Goal: Use online tool/utility: Utilize a website feature to perform a specific function

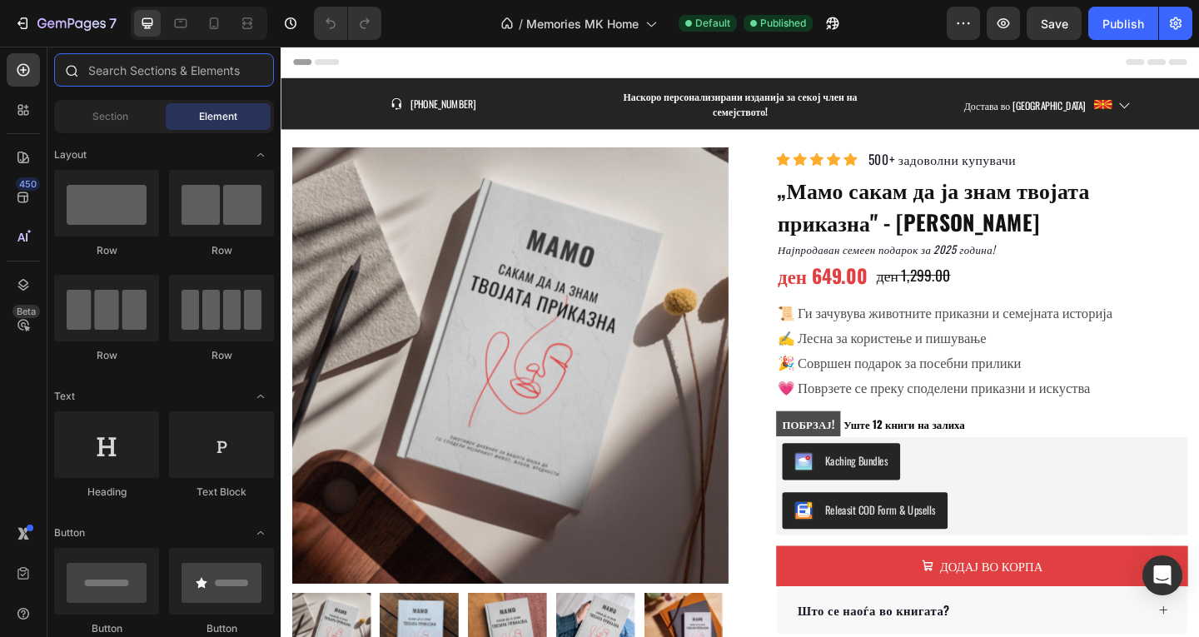
click at [103, 71] on input "text" at bounding box center [164, 69] width 220 height 33
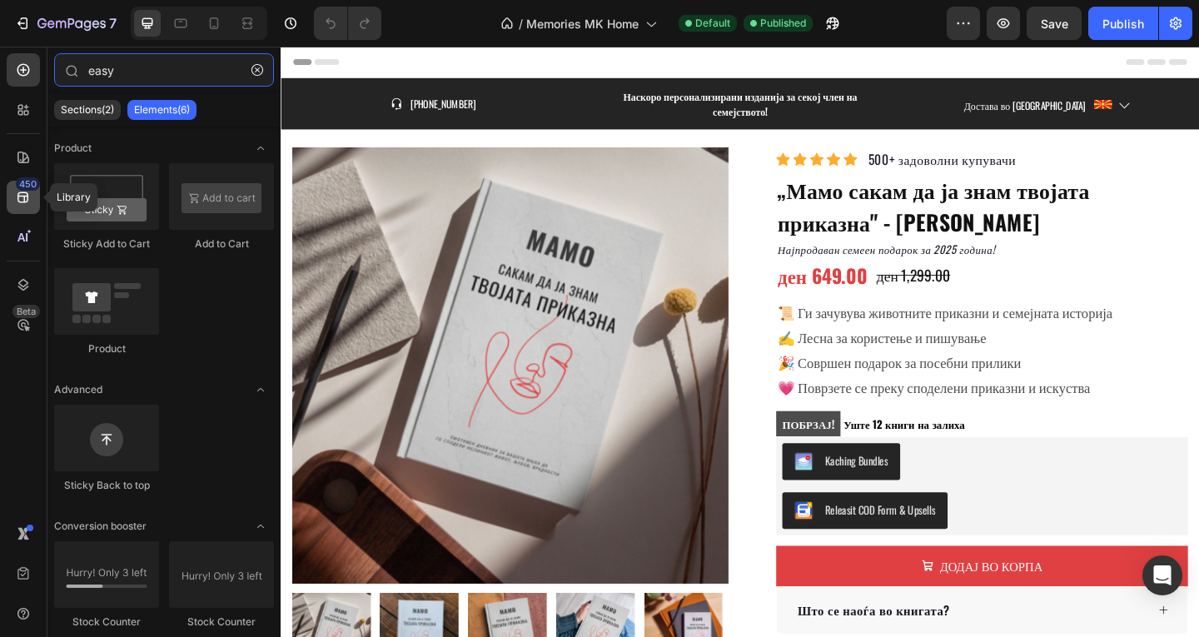
type input "easy"
click at [23, 192] on icon at bounding box center [22, 197] width 11 height 11
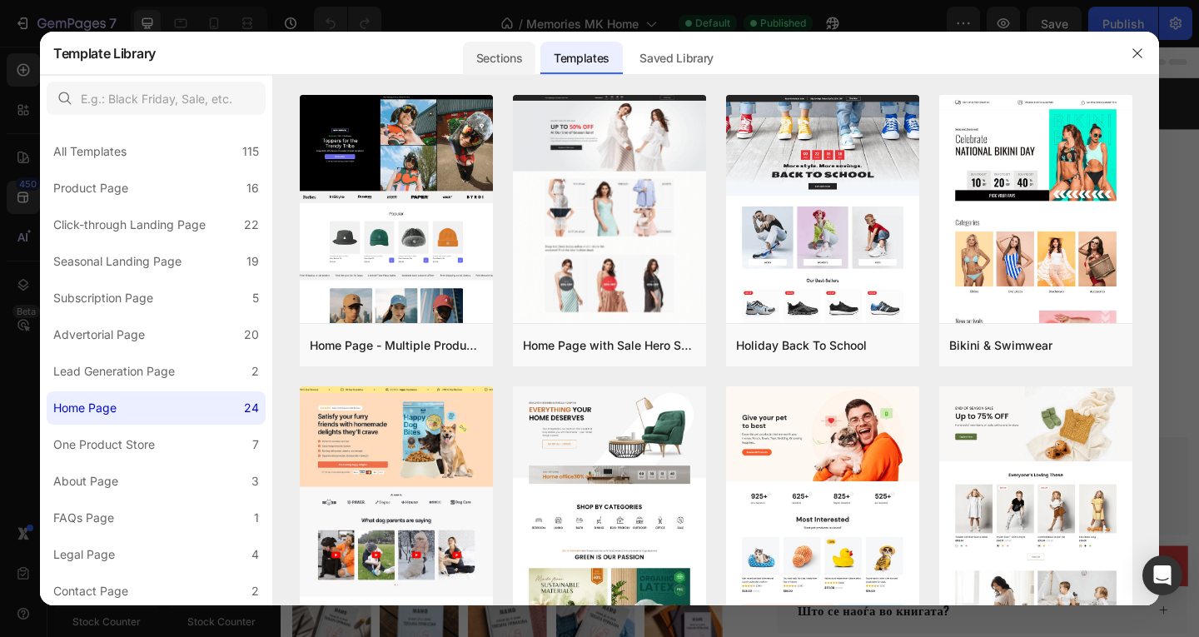
drag, startPoint x: 489, startPoint y: 57, endPoint x: 536, endPoint y: 49, distance: 48.2
click at [490, 57] on div "Sections" at bounding box center [499, 58] width 72 height 33
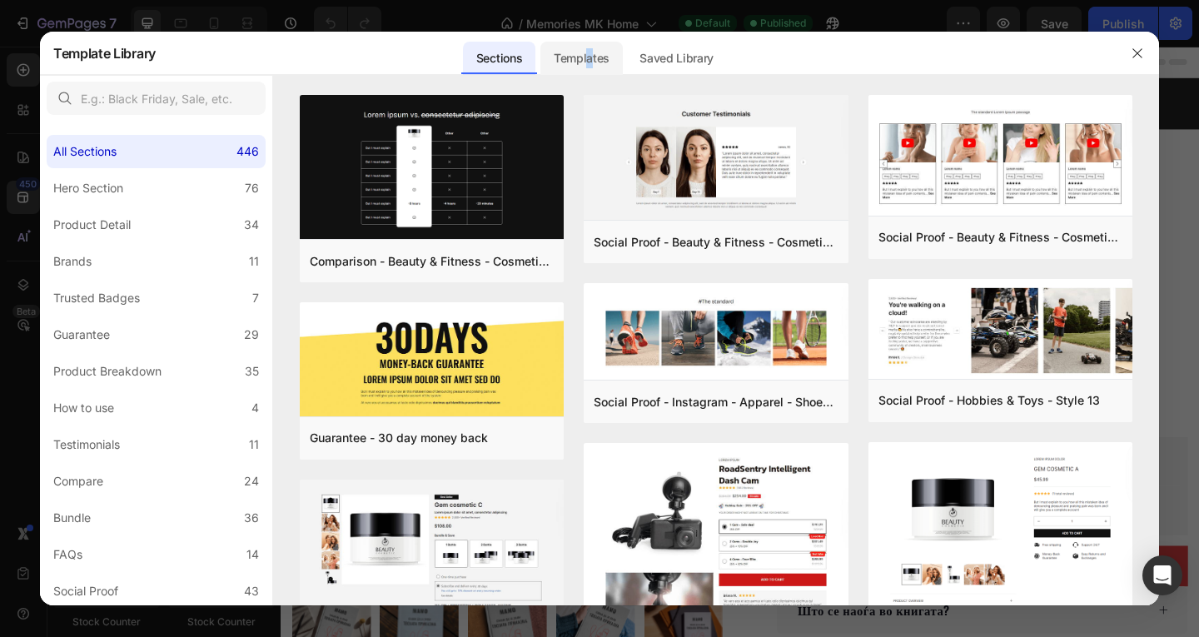
click at [592, 50] on div "Templates" at bounding box center [581, 58] width 82 height 33
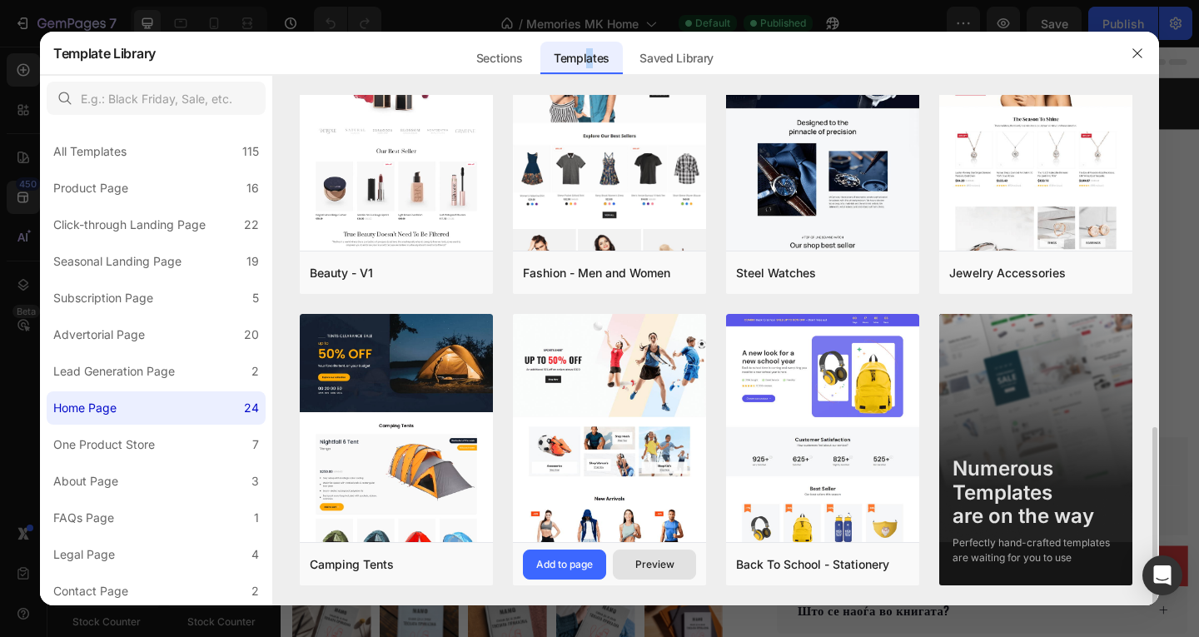
click at [648, 560] on div "Preview" at bounding box center [654, 564] width 39 height 15
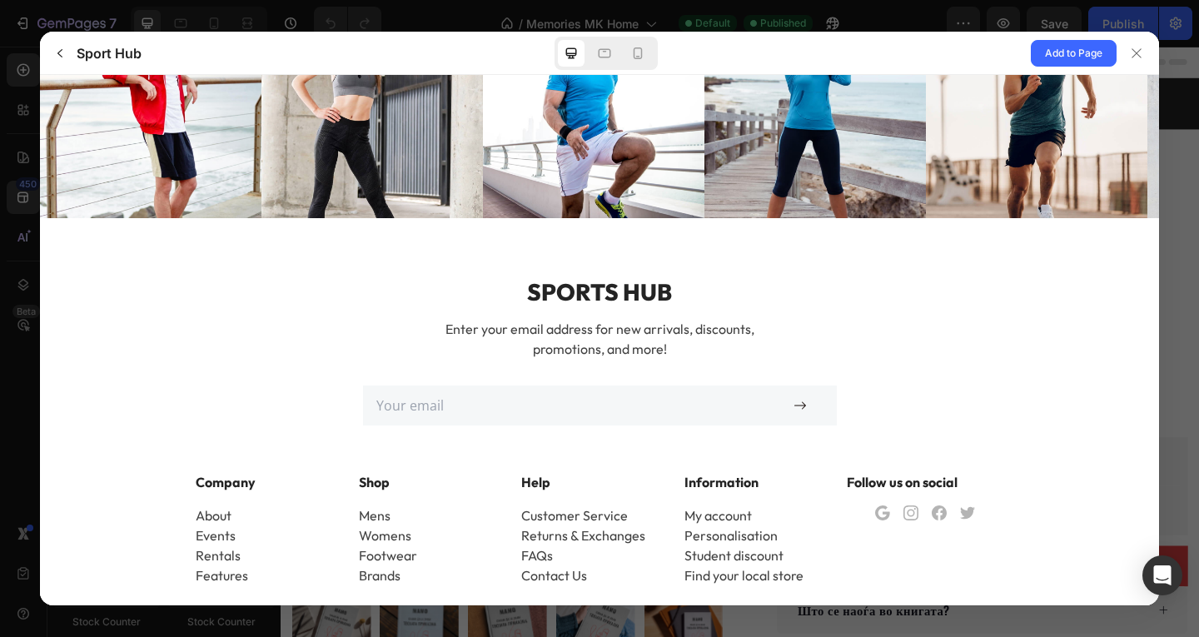
scroll to position [4335, 0]
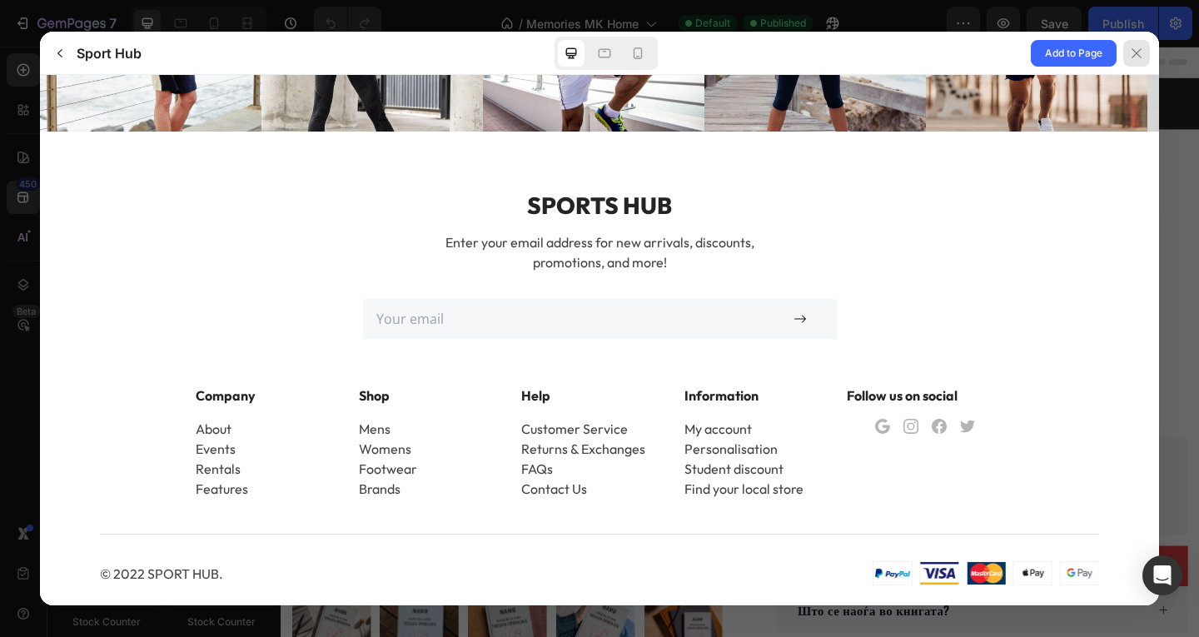
click at [1140, 56] on icon at bounding box center [1136, 53] width 13 height 13
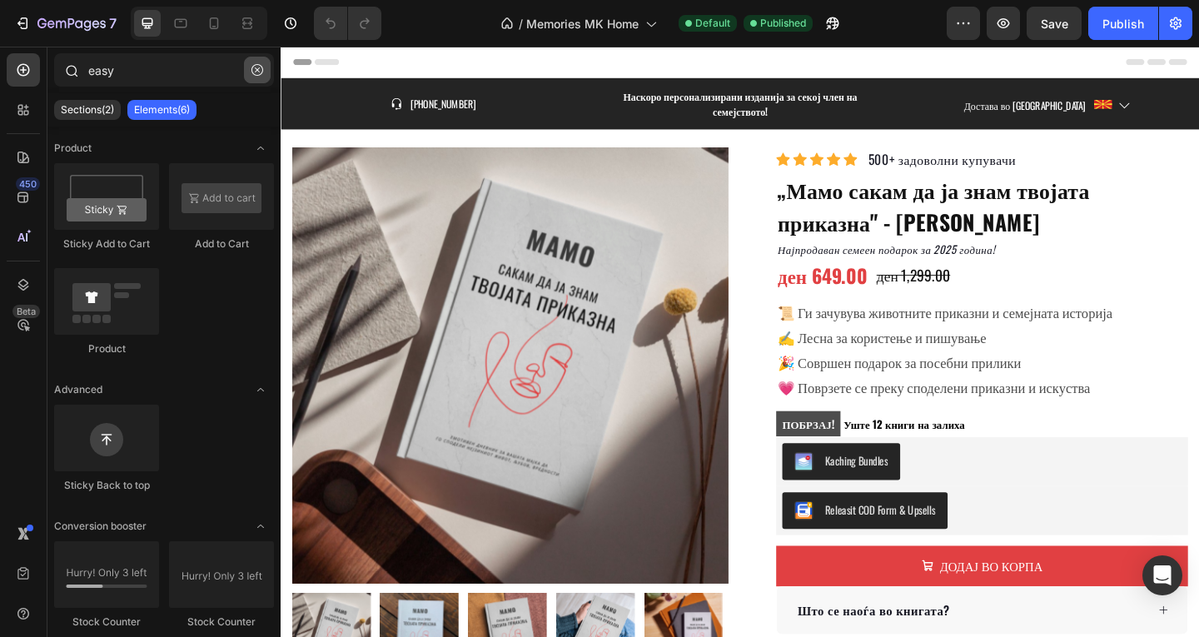
click at [261, 67] on icon "button" at bounding box center [257, 70] width 12 height 12
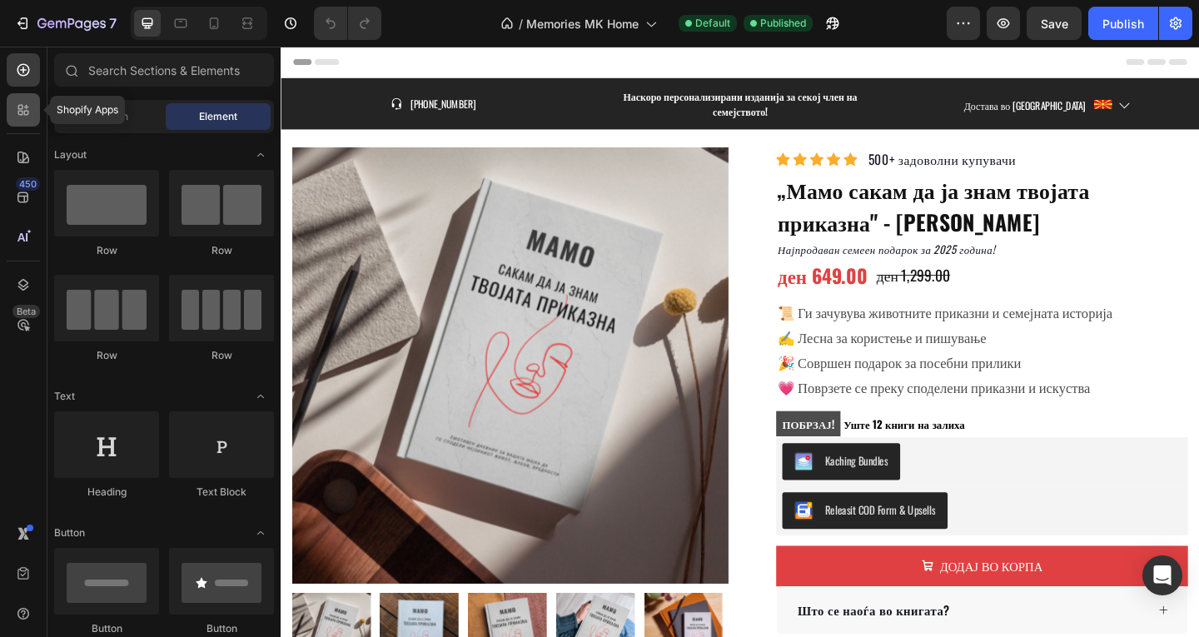
click at [27, 112] on icon at bounding box center [26, 113] width 5 height 5
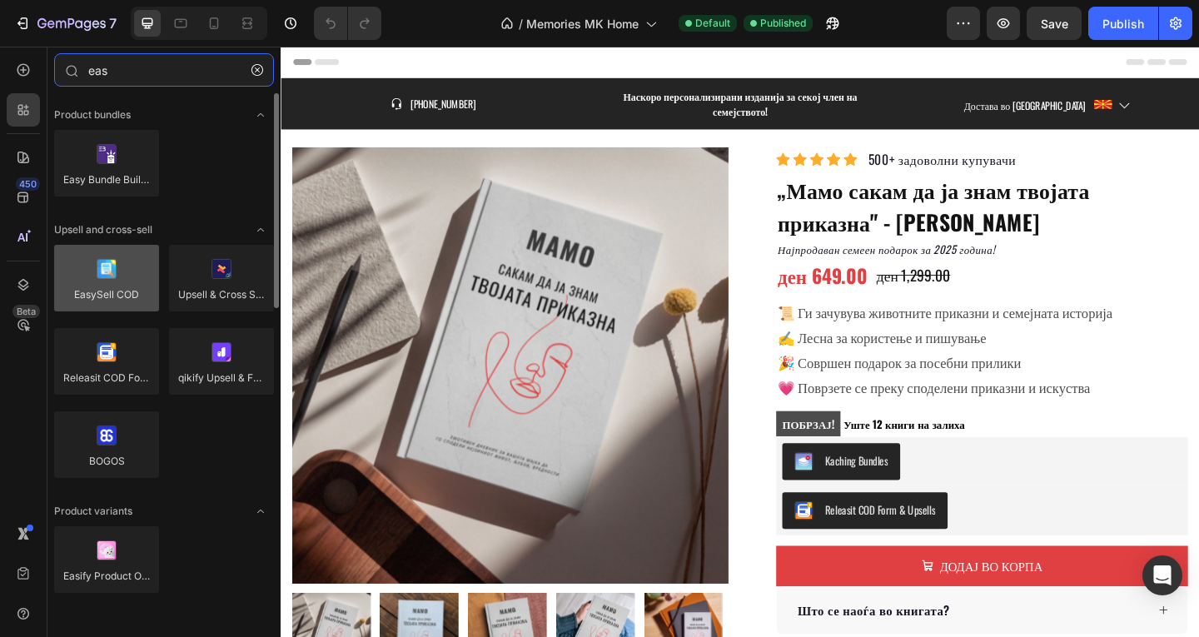
type input "eas"
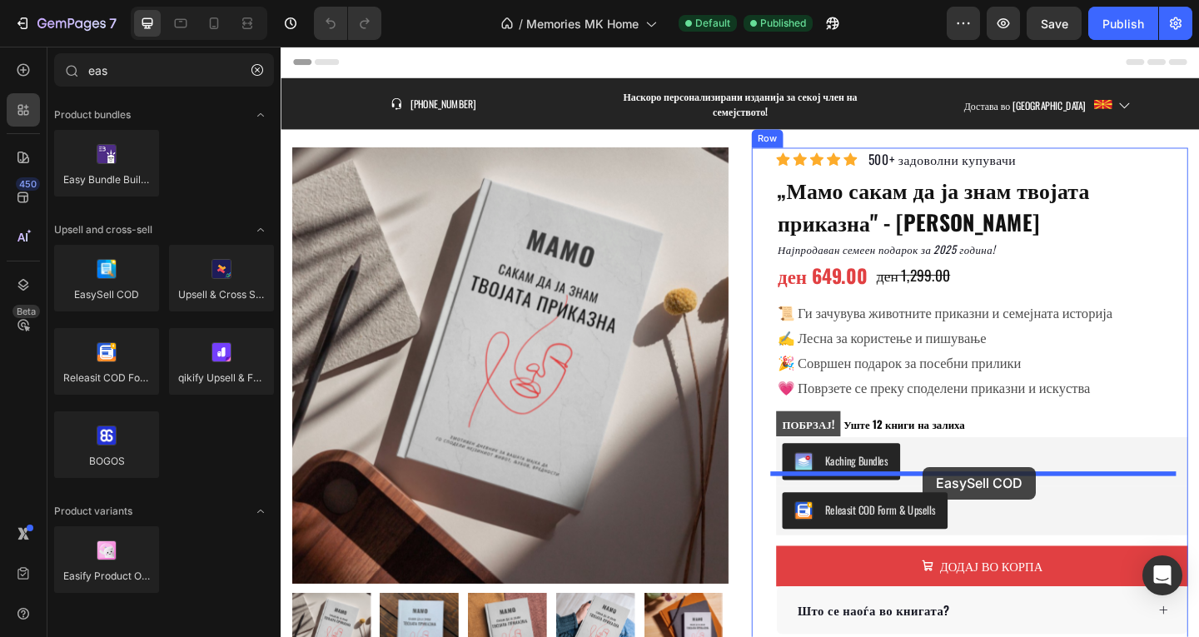
drag, startPoint x: 408, startPoint y: 327, endPoint x: 979, endPoint y: 504, distance: 597.7
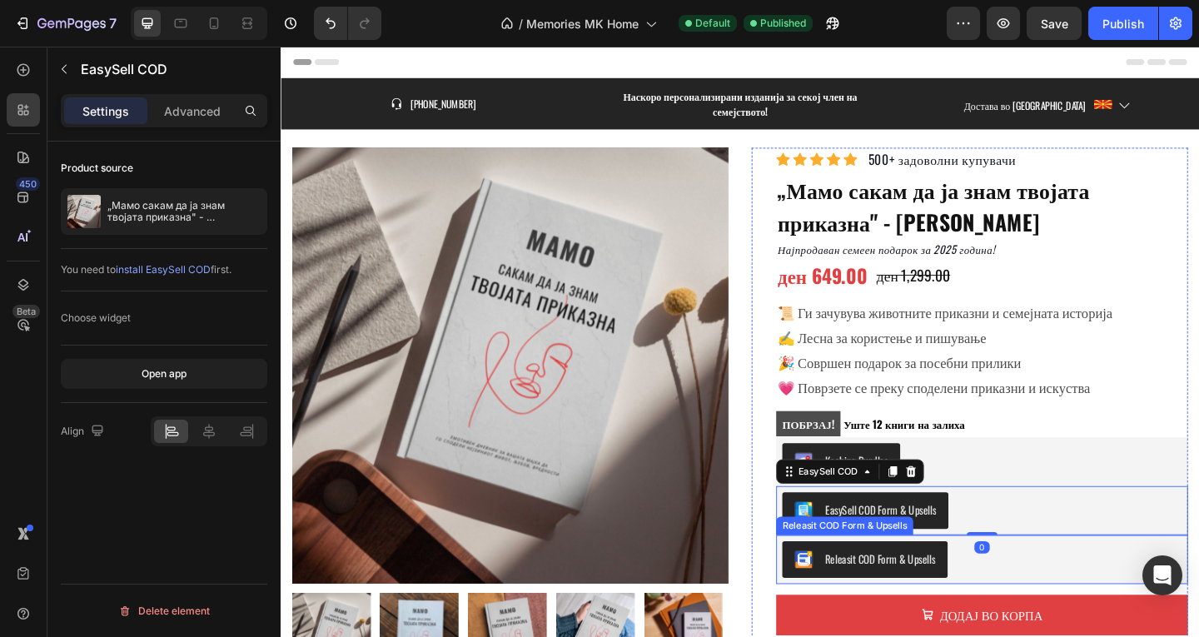
click at [1080, 596] on div "Releasit COD Form & Upsells" at bounding box center [1043, 604] width 435 height 40
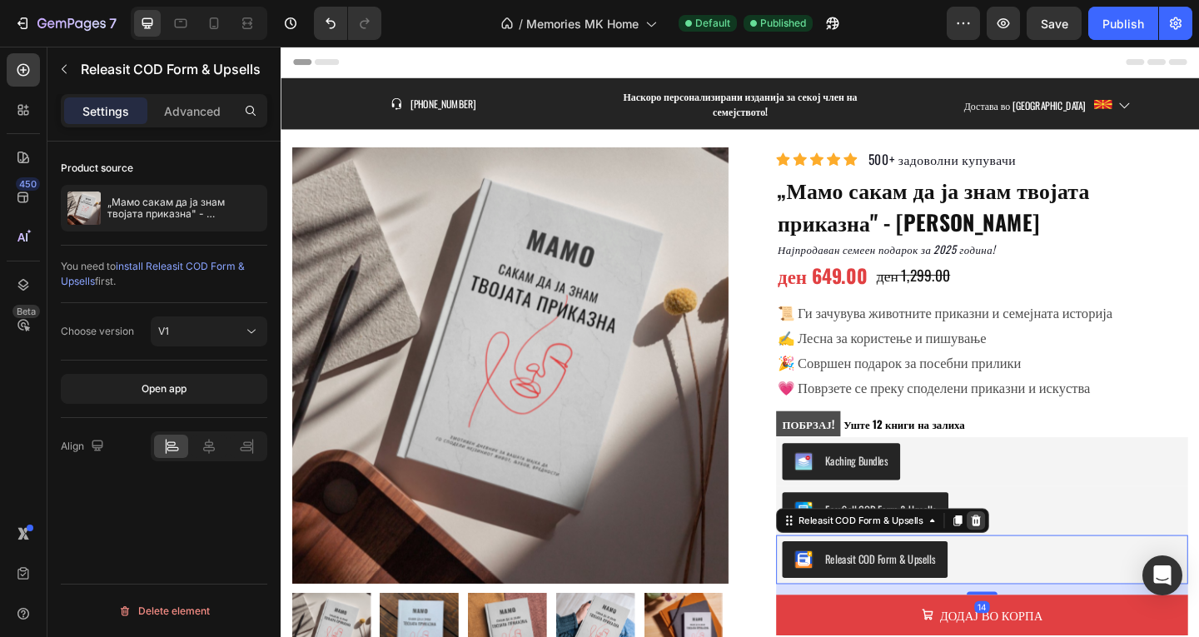
click at [1031, 556] on icon at bounding box center [1036, 562] width 11 height 12
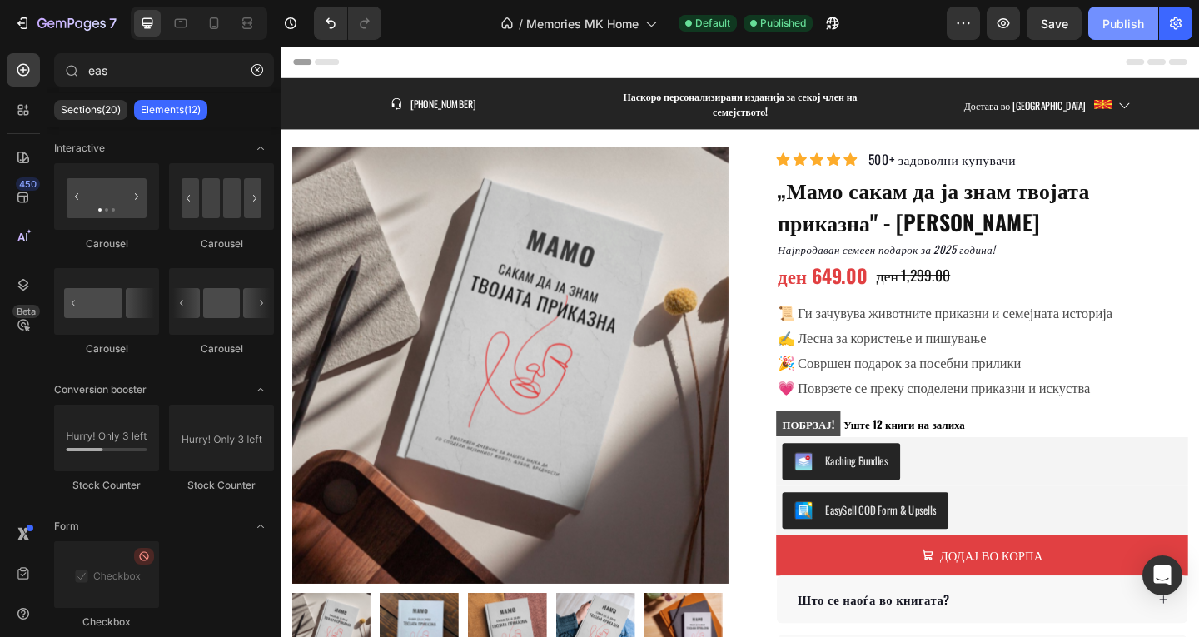
click at [1118, 22] on div "Publish" at bounding box center [1123, 23] width 42 height 17
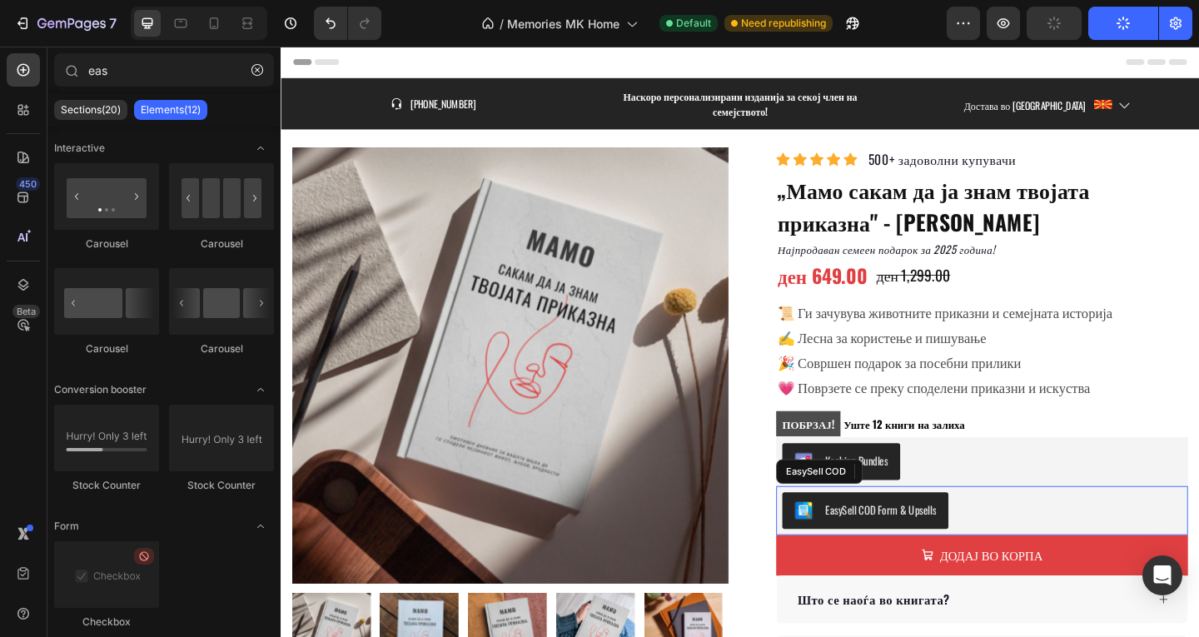
click at [1036, 539] on div "EasySell COD Form & Upsells" at bounding box center [1043, 551] width 435 height 40
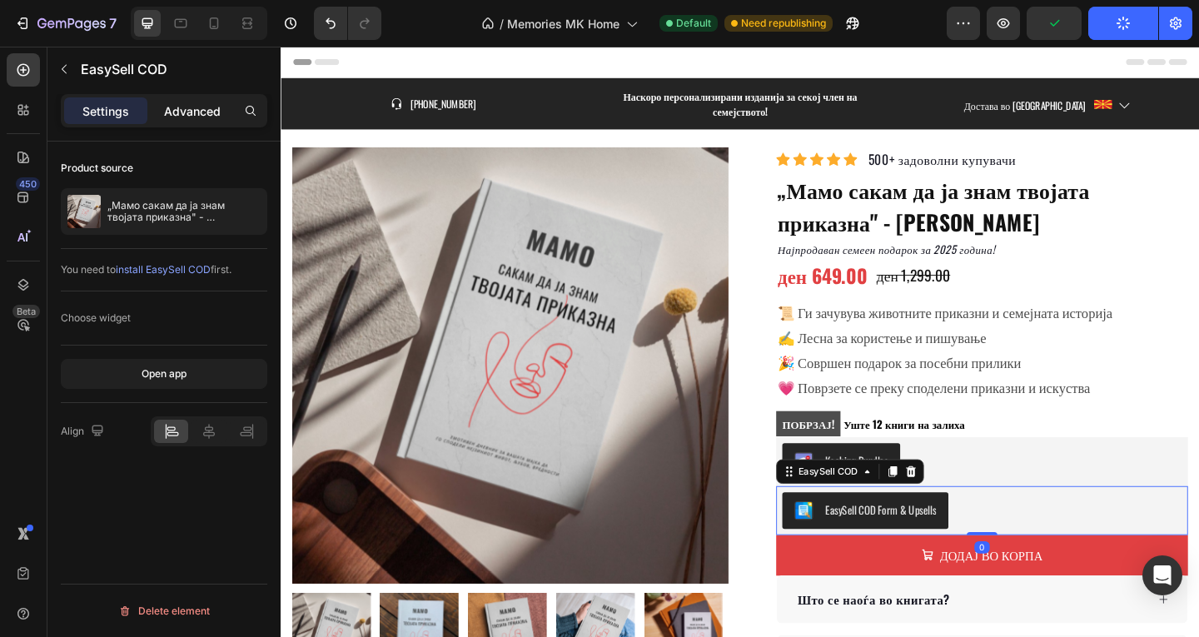
click at [189, 111] on p "Advanced" at bounding box center [192, 110] width 57 height 17
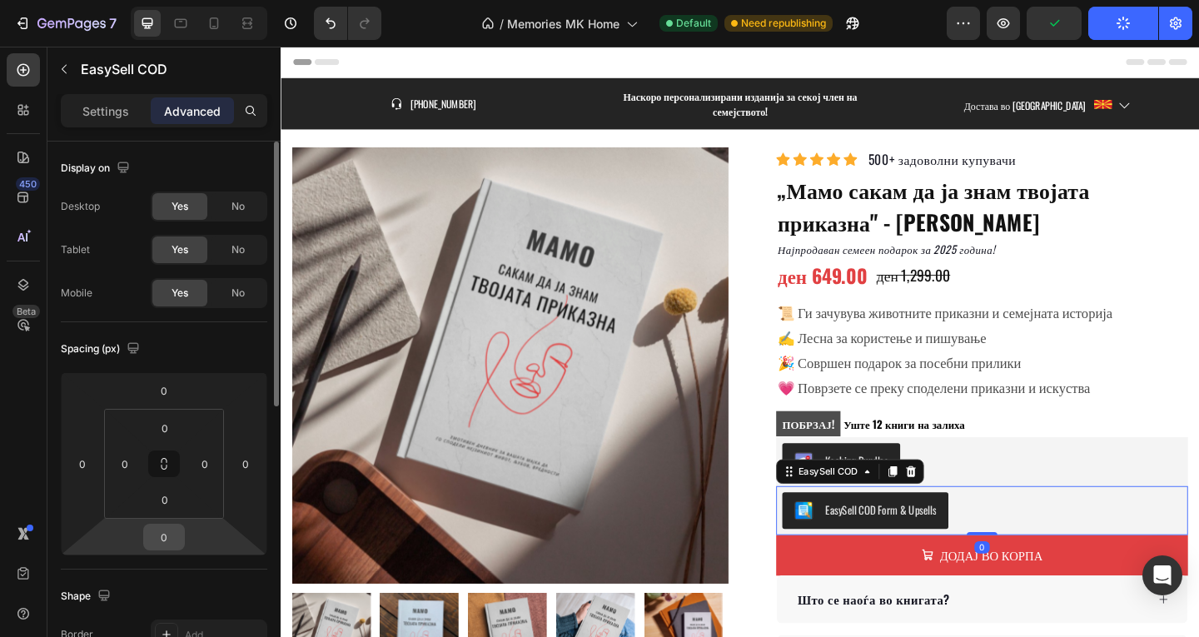
click at [169, 537] on input "0" at bounding box center [163, 536] width 33 height 25
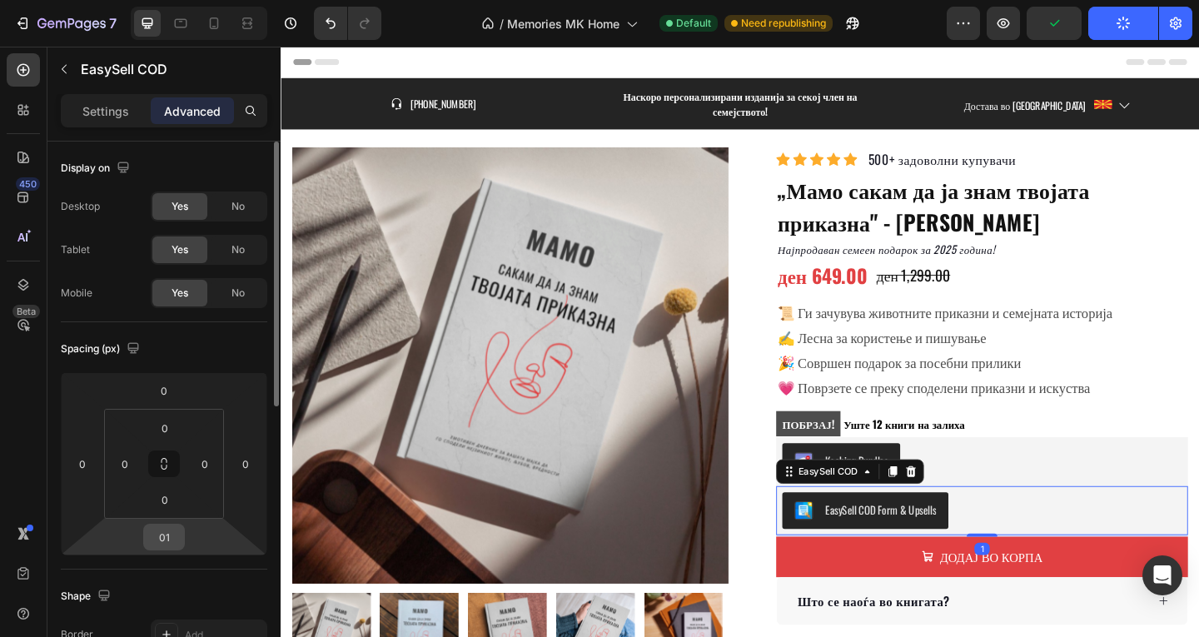
type input "2"
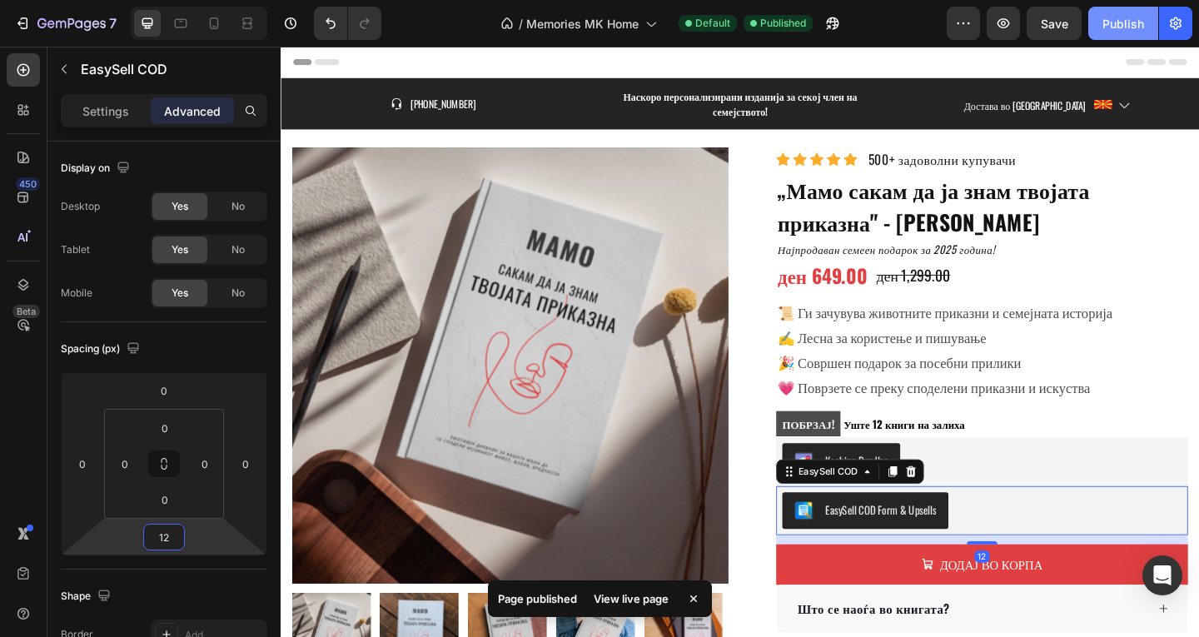
type input "12"
click at [1119, 28] on div "Publish" at bounding box center [1123, 23] width 42 height 17
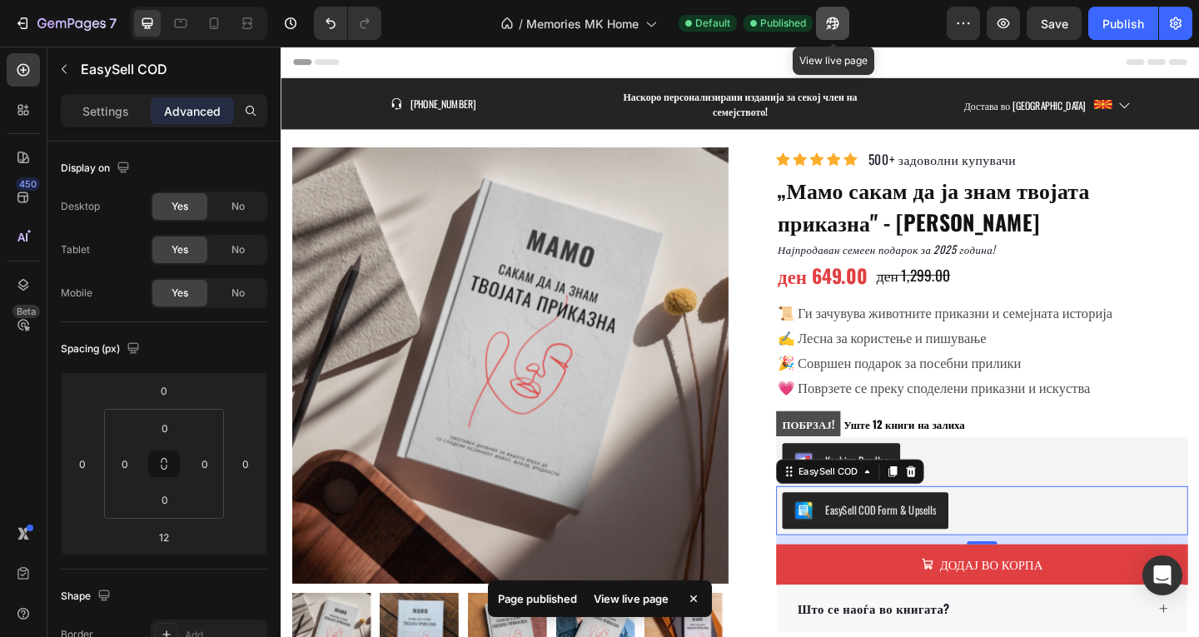
click at [830, 17] on icon "button" at bounding box center [832, 23] width 17 height 17
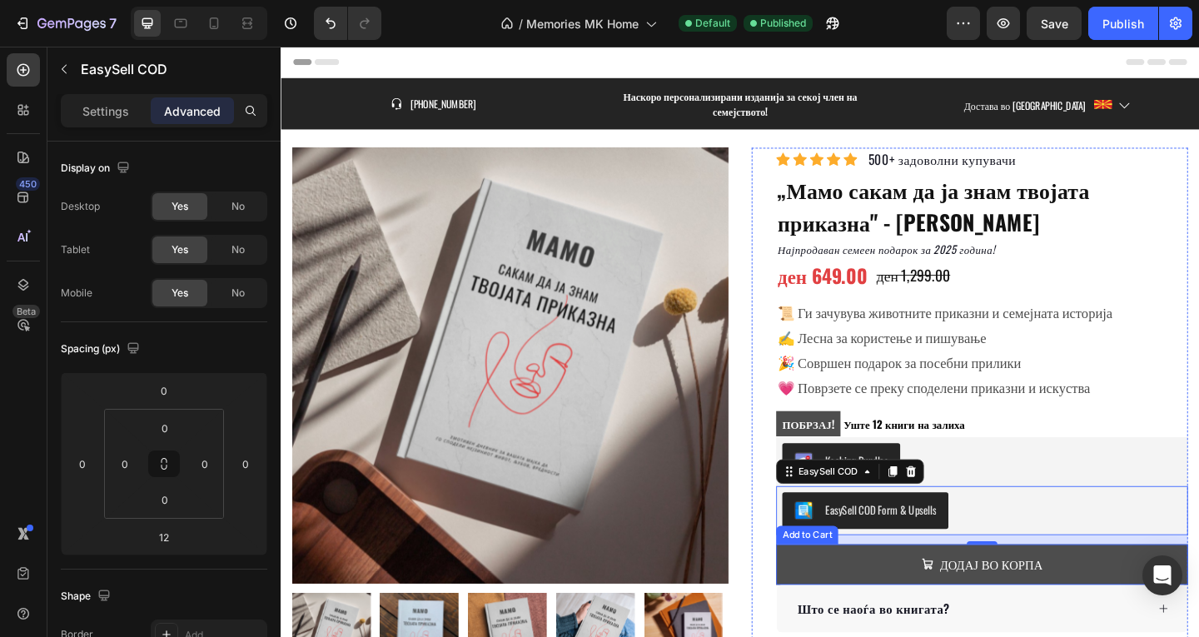
click at [1129, 593] on button "ДОДАЈ ВО КОРПА" at bounding box center [1043, 610] width 448 height 44
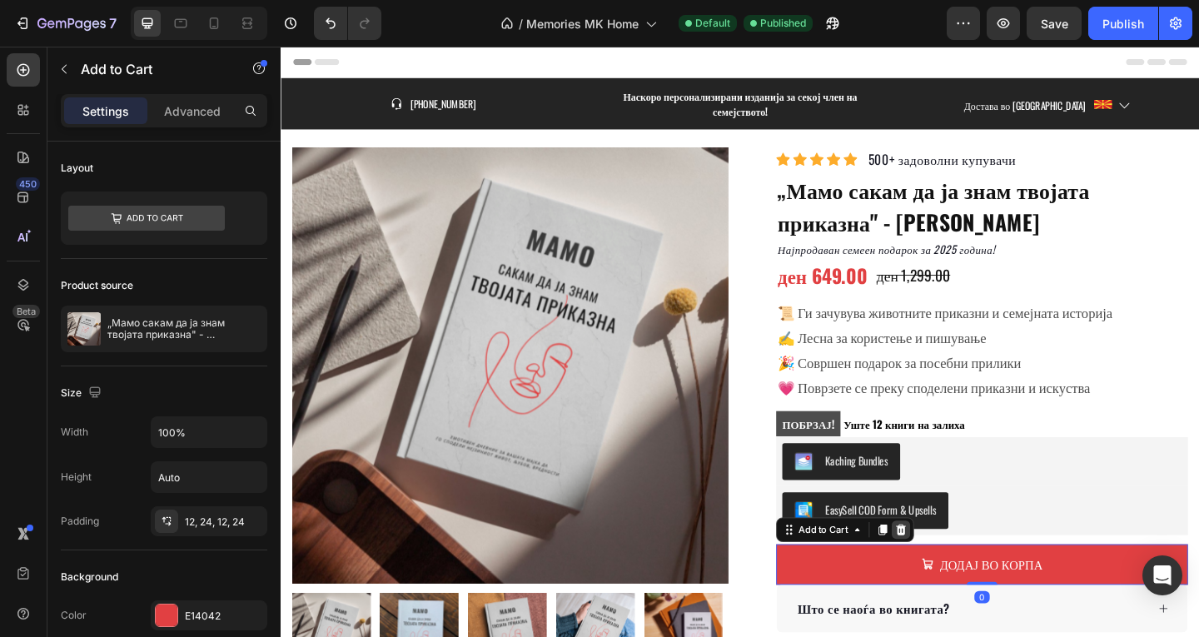
click at [950, 566] on icon at bounding box center [955, 572] width 11 height 12
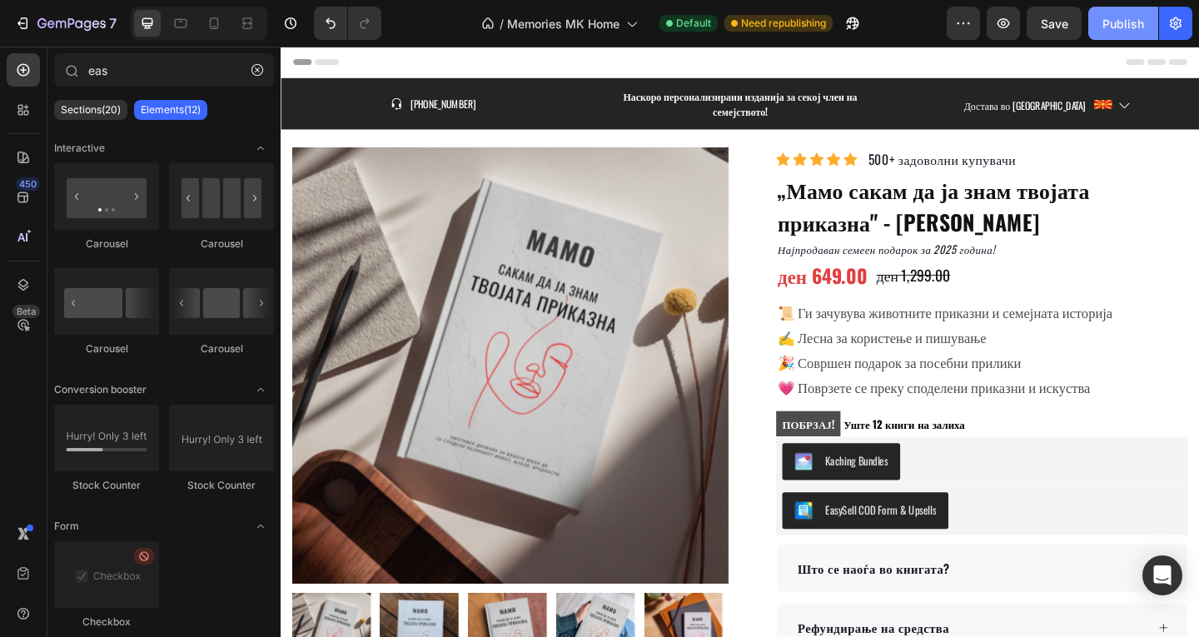
click at [1118, 17] on div "Publish" at bounding box center [1123, 23] width 42 height 17
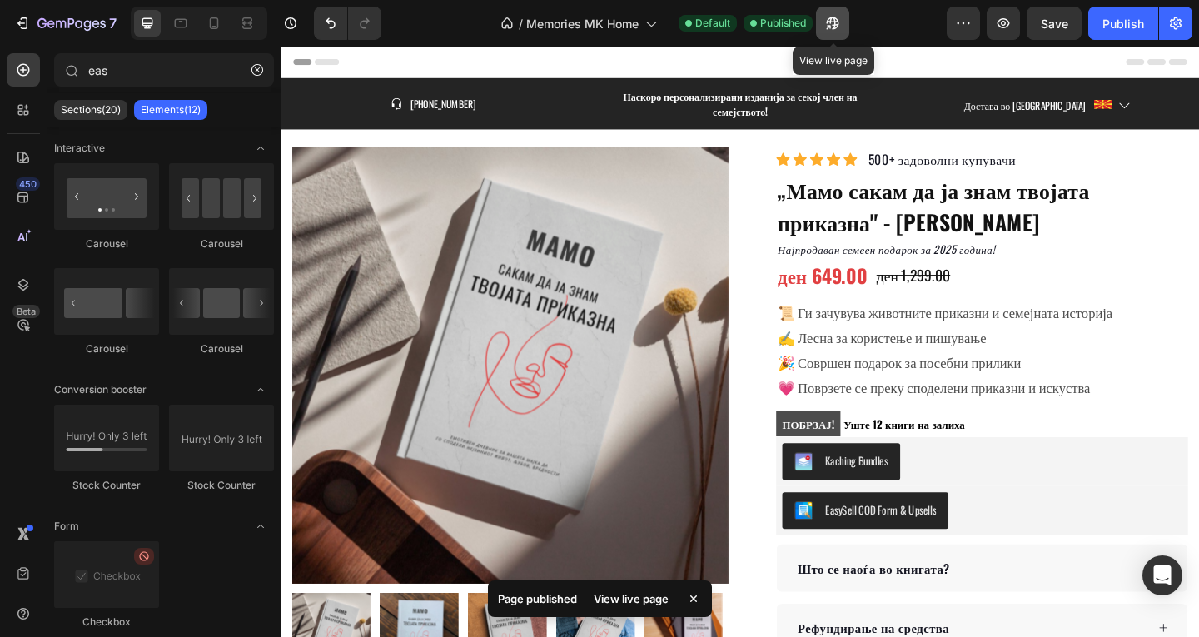
click at [838, 22] on icon "button" at bounding box center [832, 23] width 17 height 17
